Goal: Task Accomplishment & Management: Manage account settings

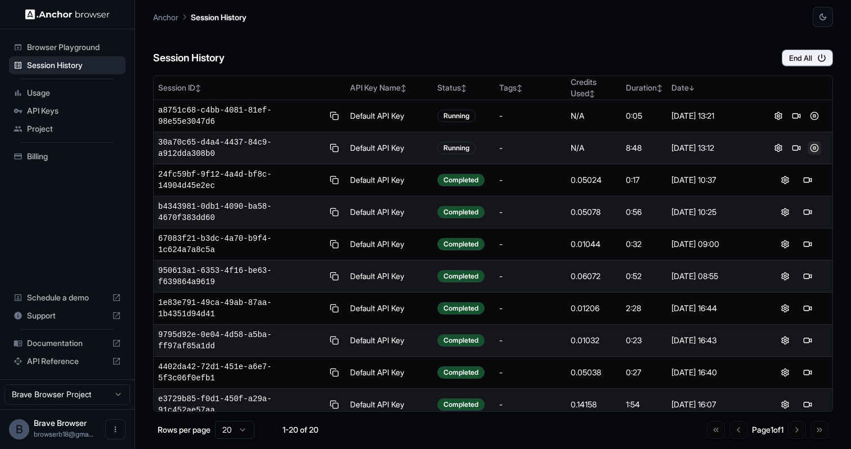
click at [815, 142] on button at bounding box center [815, 148] width 14 height 14
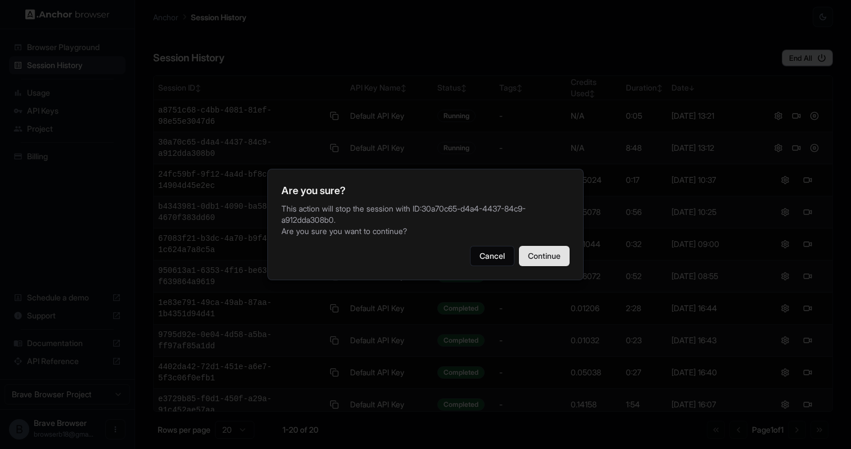
click at [558, 253] on button "Continue" at bounding box center [544, 256] width 51 height 20
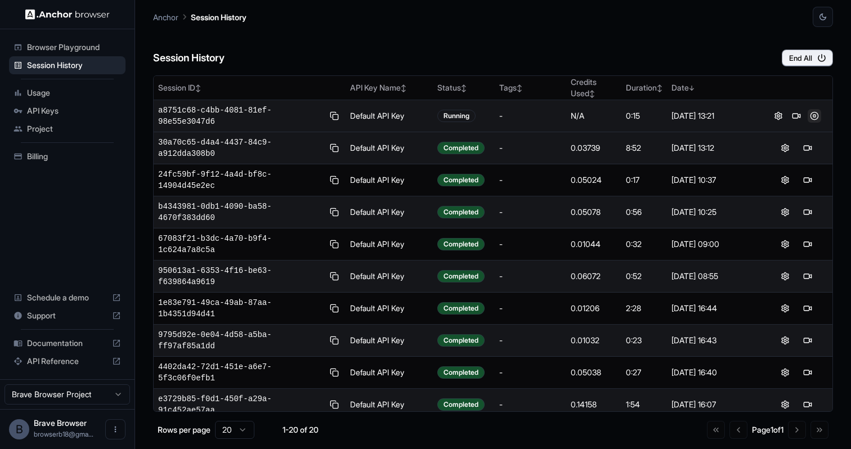
click at [814, 116] on button at bounding box center [815, 116] width 14 height 14
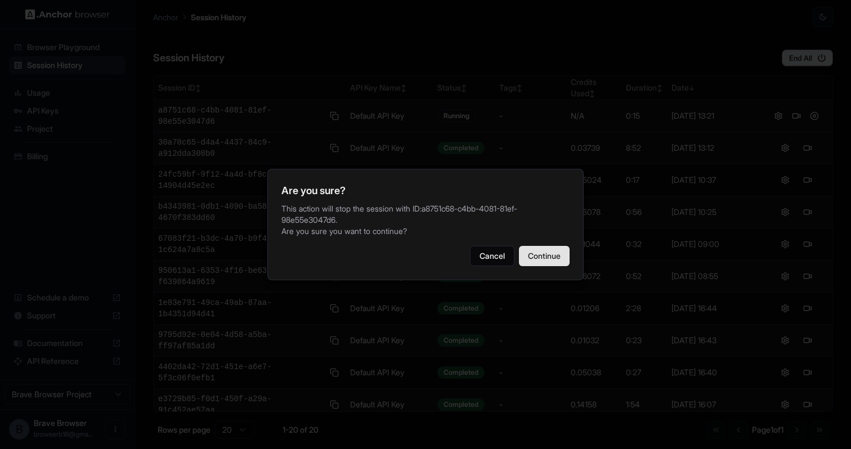
click at [557, 255] on button "Continue" at bounding box center [544, 256] width 51 height 20
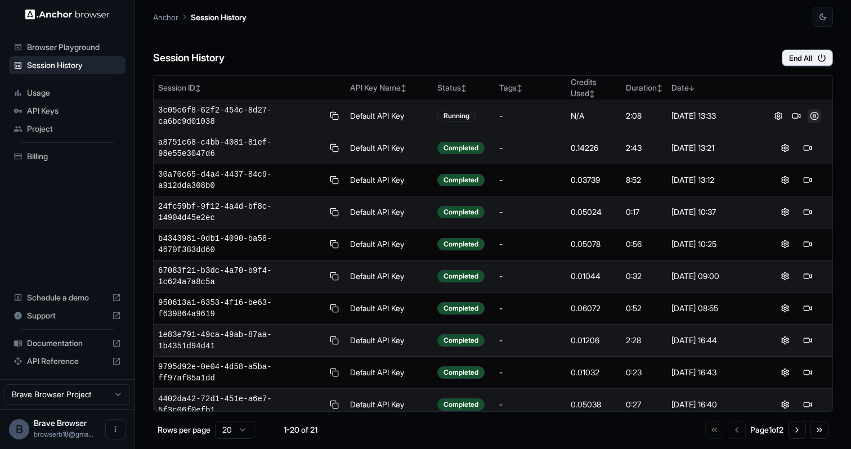
click at [815, 114] on button at bounding box center [815, 116] width 14 height 14
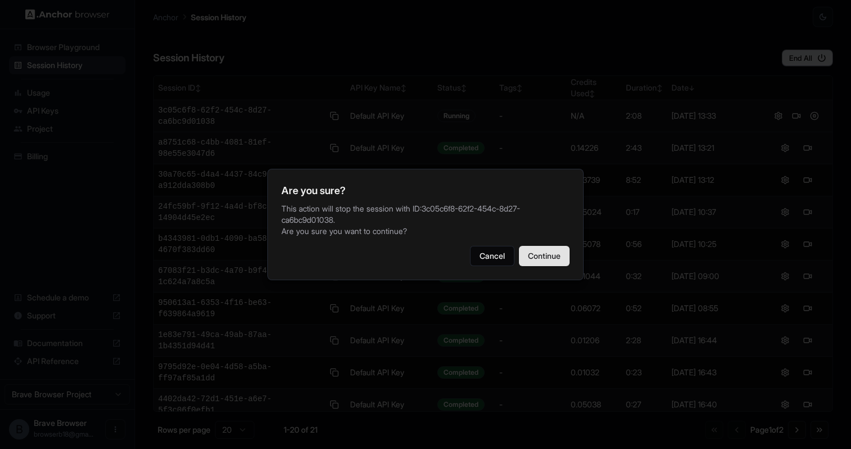
click at [557, 252] on button "Continue" at bounding box center [544, 256] width 51 height 20
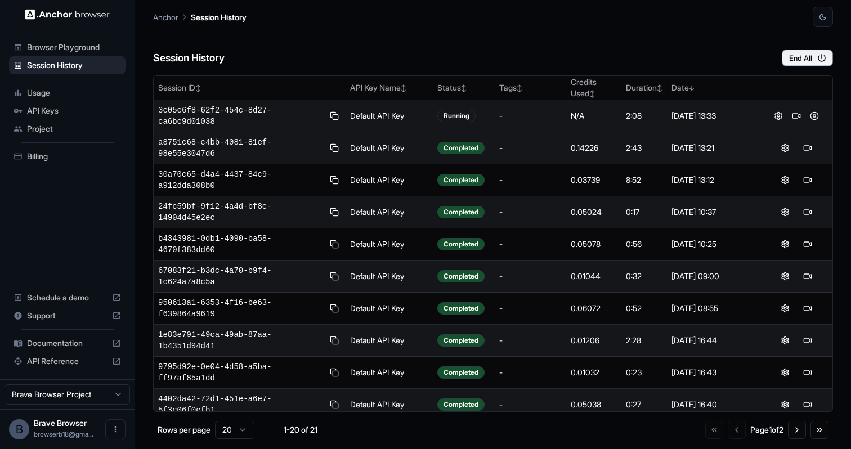
click at [261, 110] on span "3c05c6f8-62f2-454c-8d27-ca6bc9d01038" at bounding box center [240, 116] width 165 height 23
click at [40, 156] on span "Billing" at bounding box center [74, 156] width 94 height 11
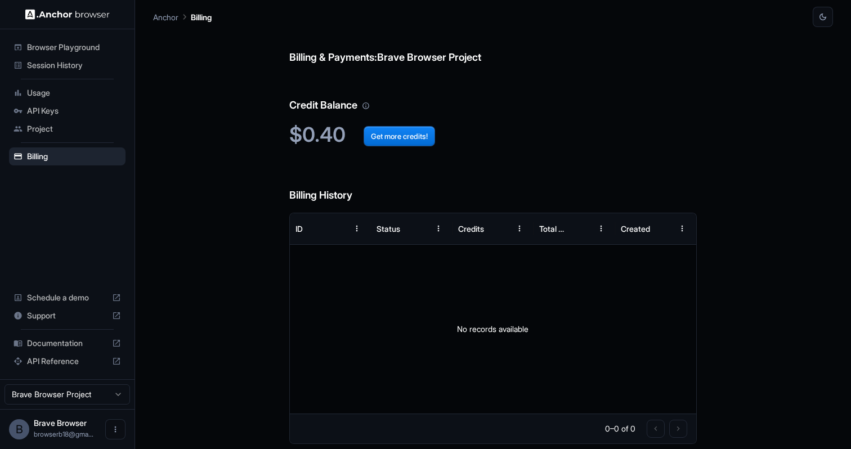
click at [39, 113] on span "API Keys" at bounding box center [74, 110] width 94 height 11
